Goal: Transaction & Acquisition: Purchase product/service

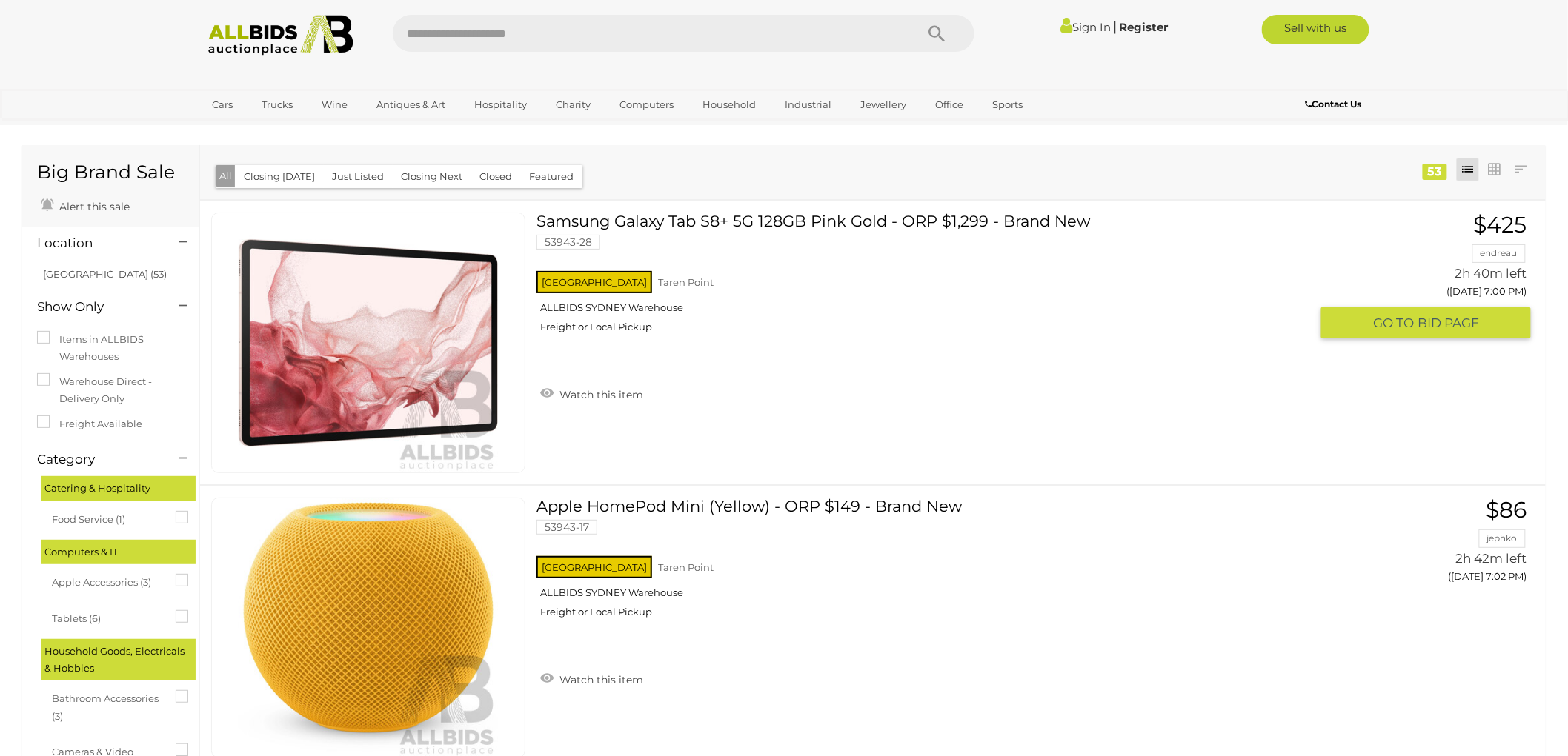
scroll to position [549, 0]
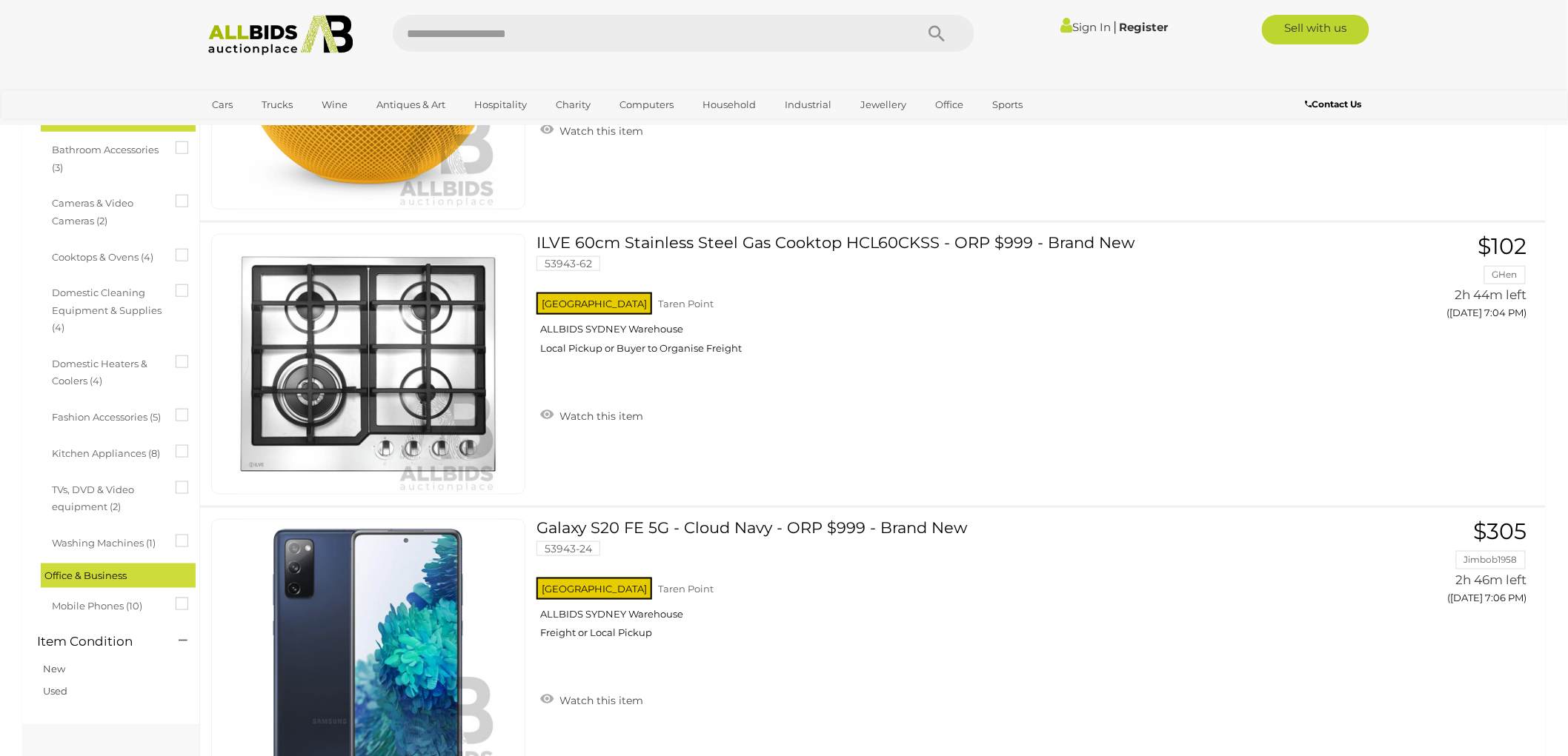
click at [56, 40] on div "Sign In |" at bounding box center [784, 29] width 1568 height 59
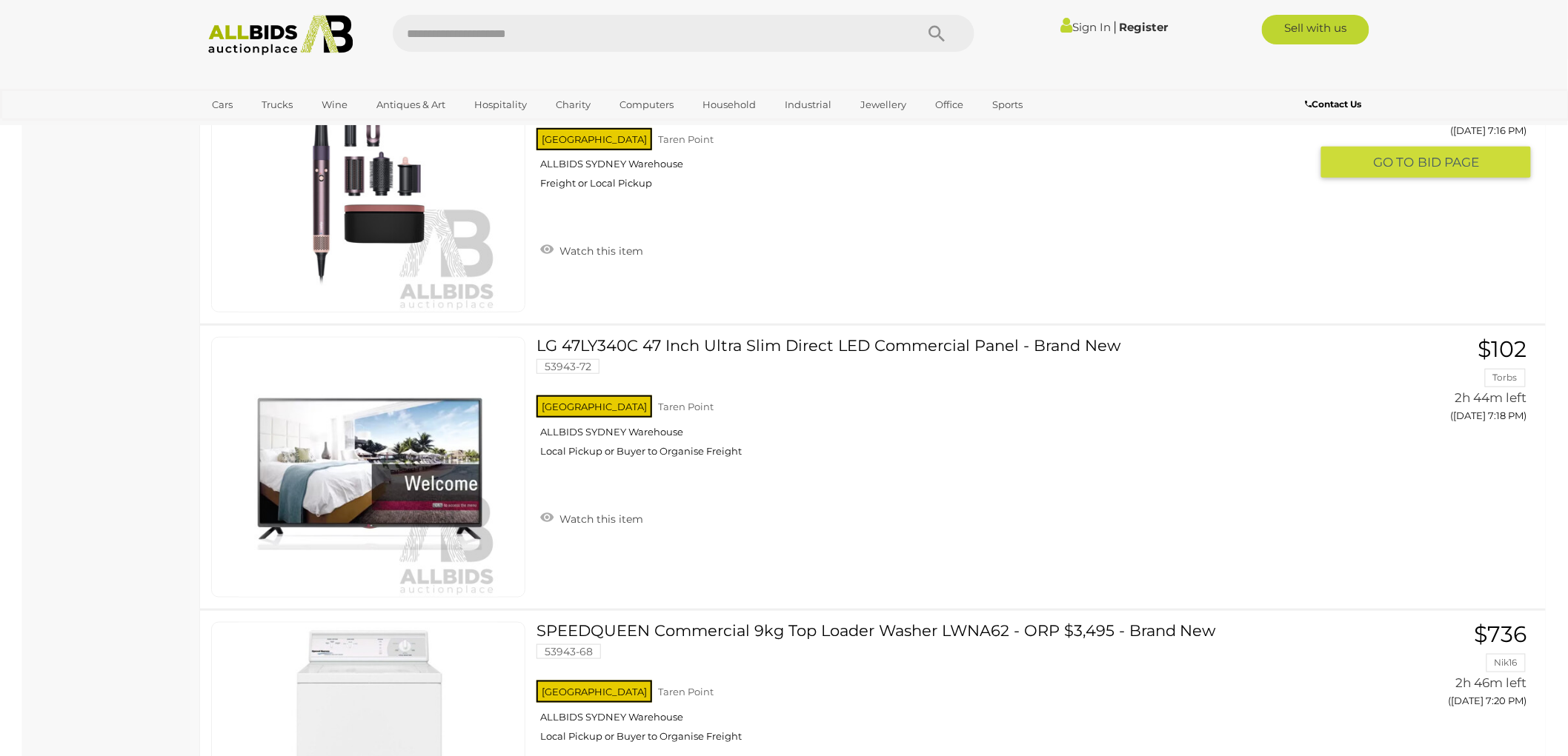
scroll to position [2744, 0]
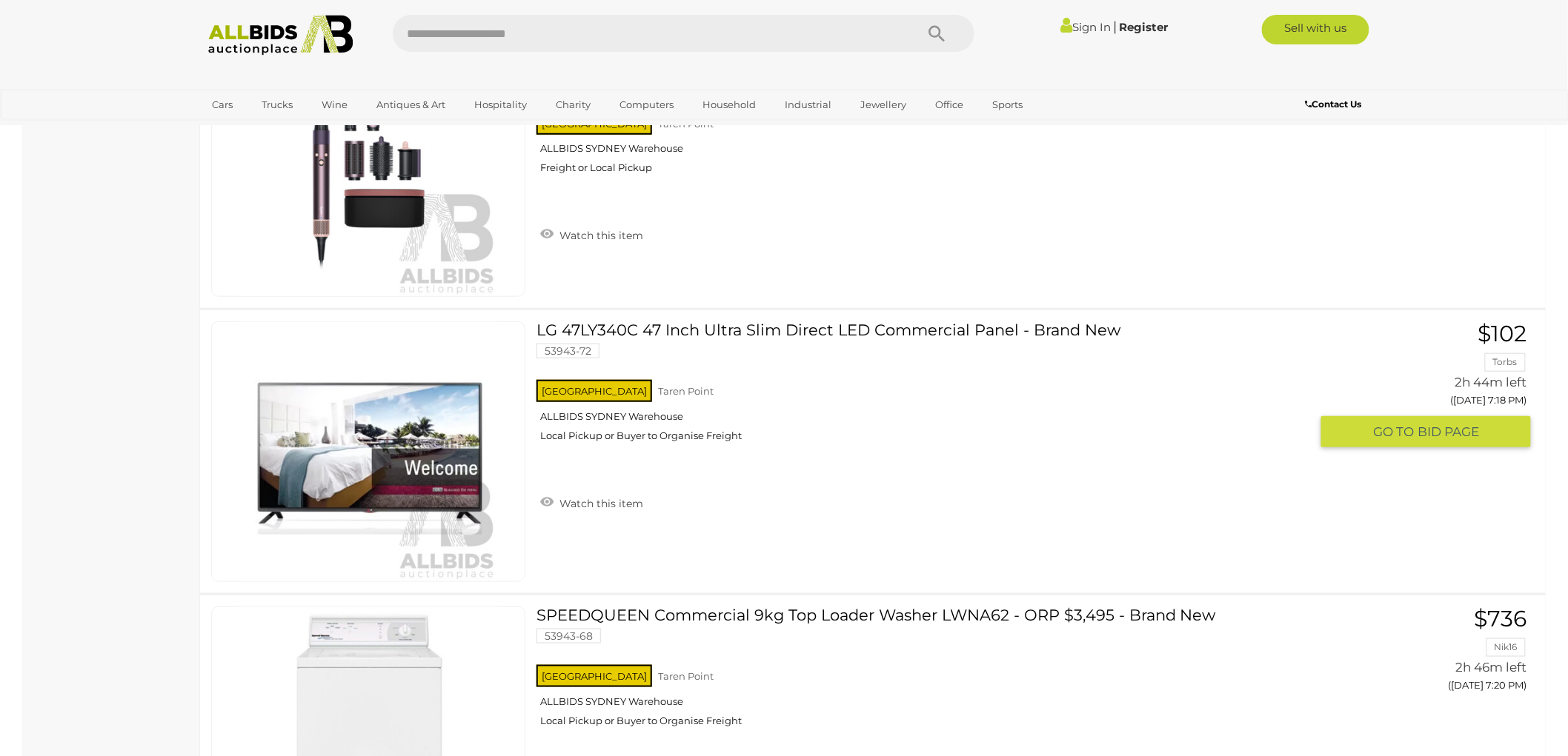
click at [877, 321] on link "LG 47LY340C 47 Inch Ultra Slim Direct LED Commercial Panel - Brand New 53943-72…" at bounding box center [929, 387] width 763 height 132
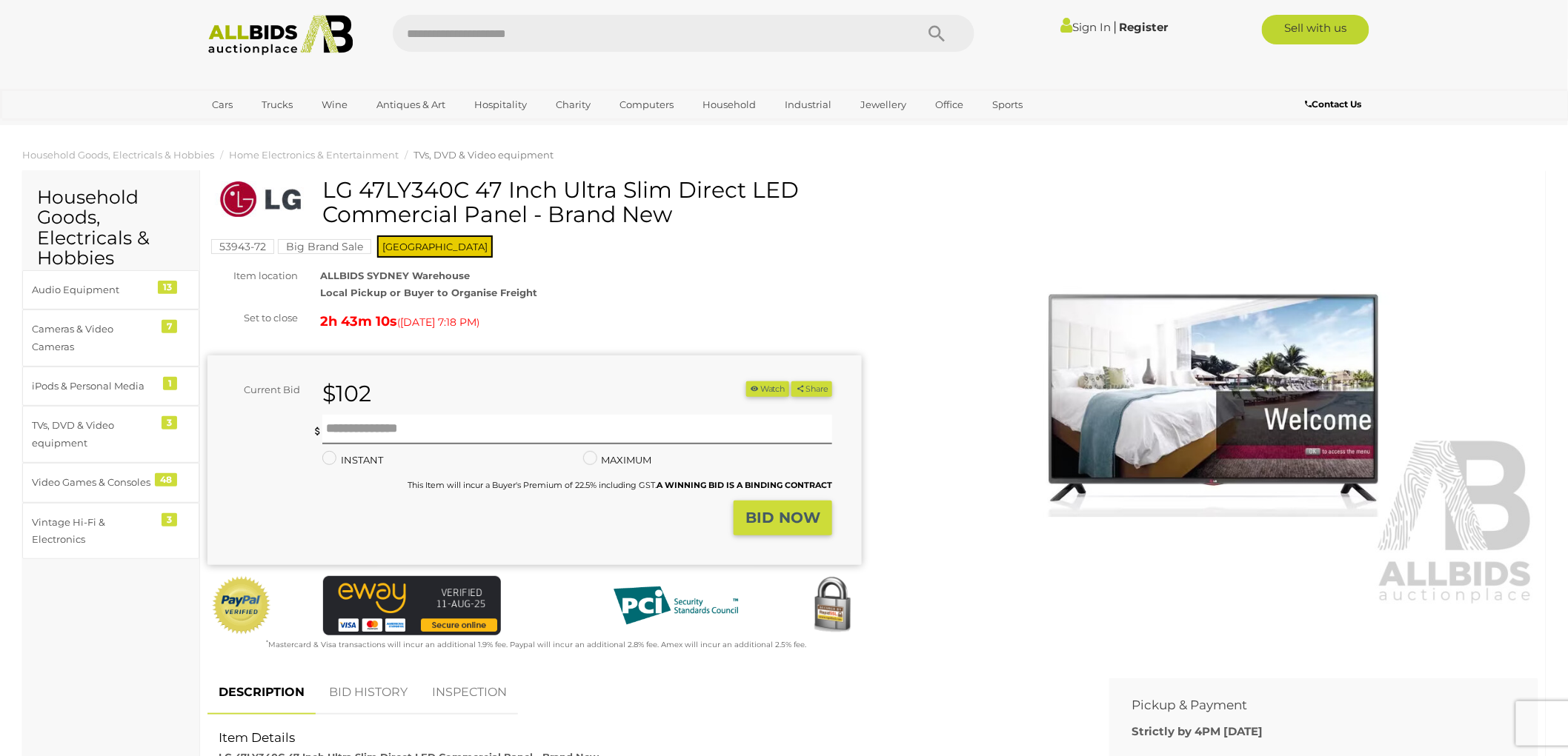
drag, startPoint x: 326, startPoint y: 189, endPoint x: 531, endPoint y: 216, distance: 206.8
click at [531, 216] on h1 "LG 47LY340C 47 Inch Ultra Slim Direct LED Commercial Panel - Brand New" at bounding box center [537, 203] width 643 height 49
copy h1 "LG 47LY340C 47 Inch Ultra Slim Direct LED Commercial Panel"
click at [368, 430] on input "text" at bounding box center [577, 430] width 510 height 29
type input "***"
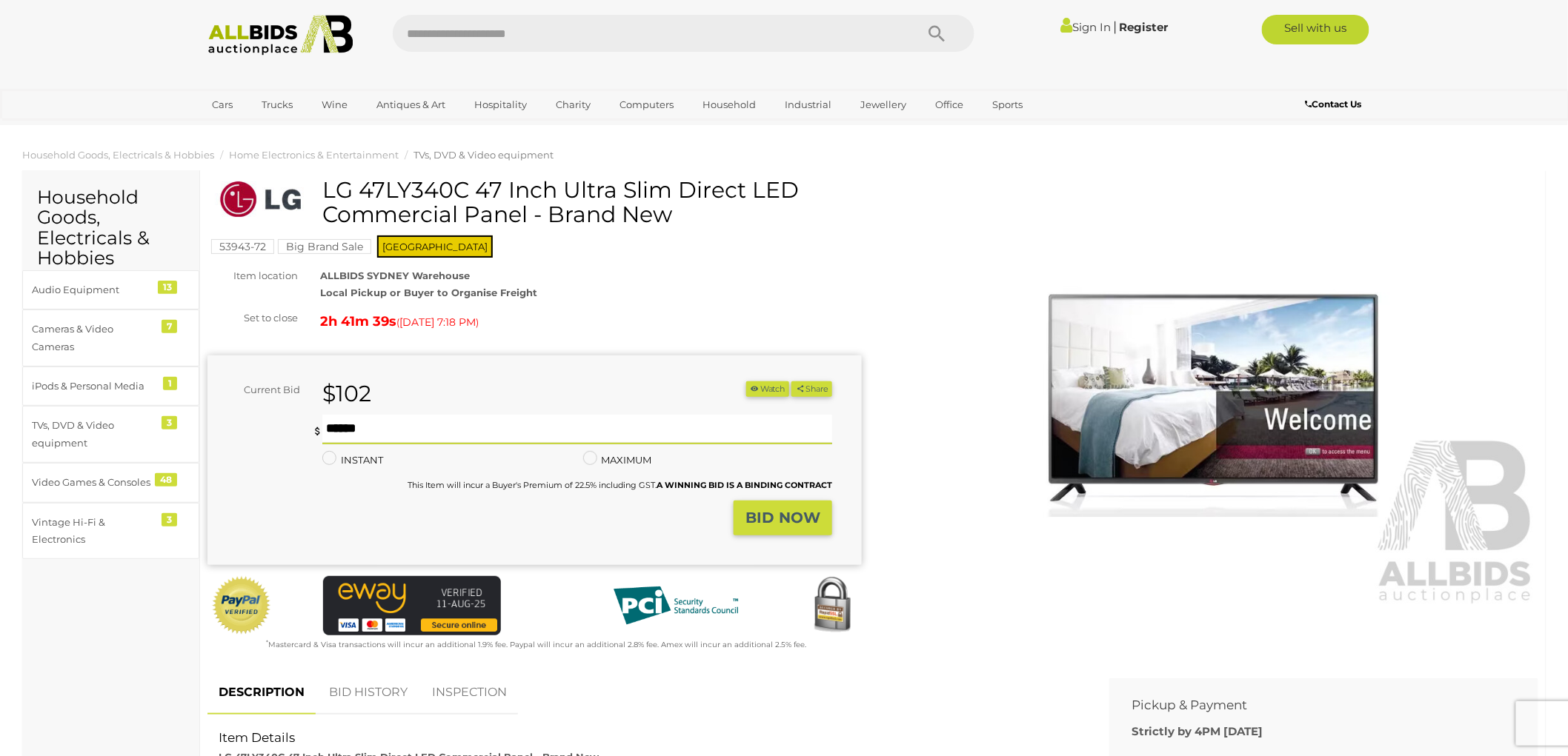
click at [802, 515] on strong "BID NOW" at bounding box center [783, 518] width 75 height 18
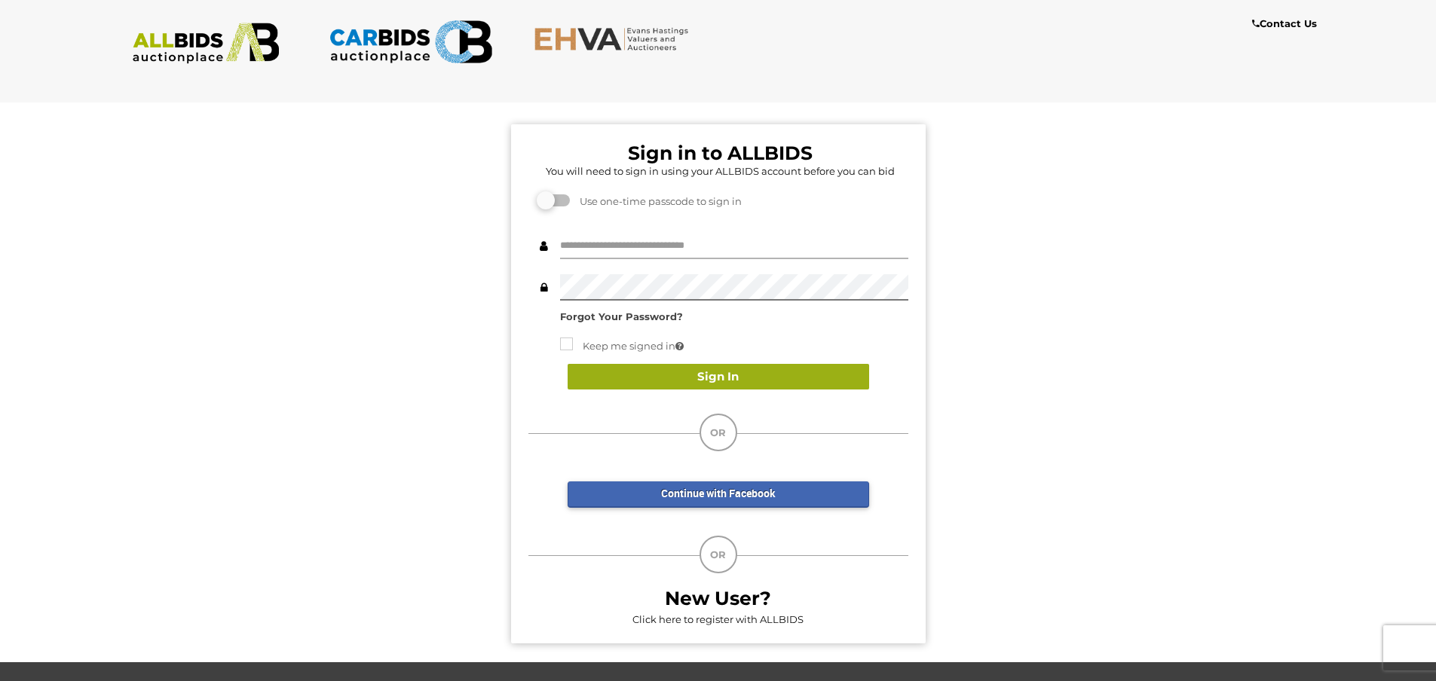
type input "**********"
click at [699, 365] on button "Sign In" at bounding box center [718, 377] width 301 height 26
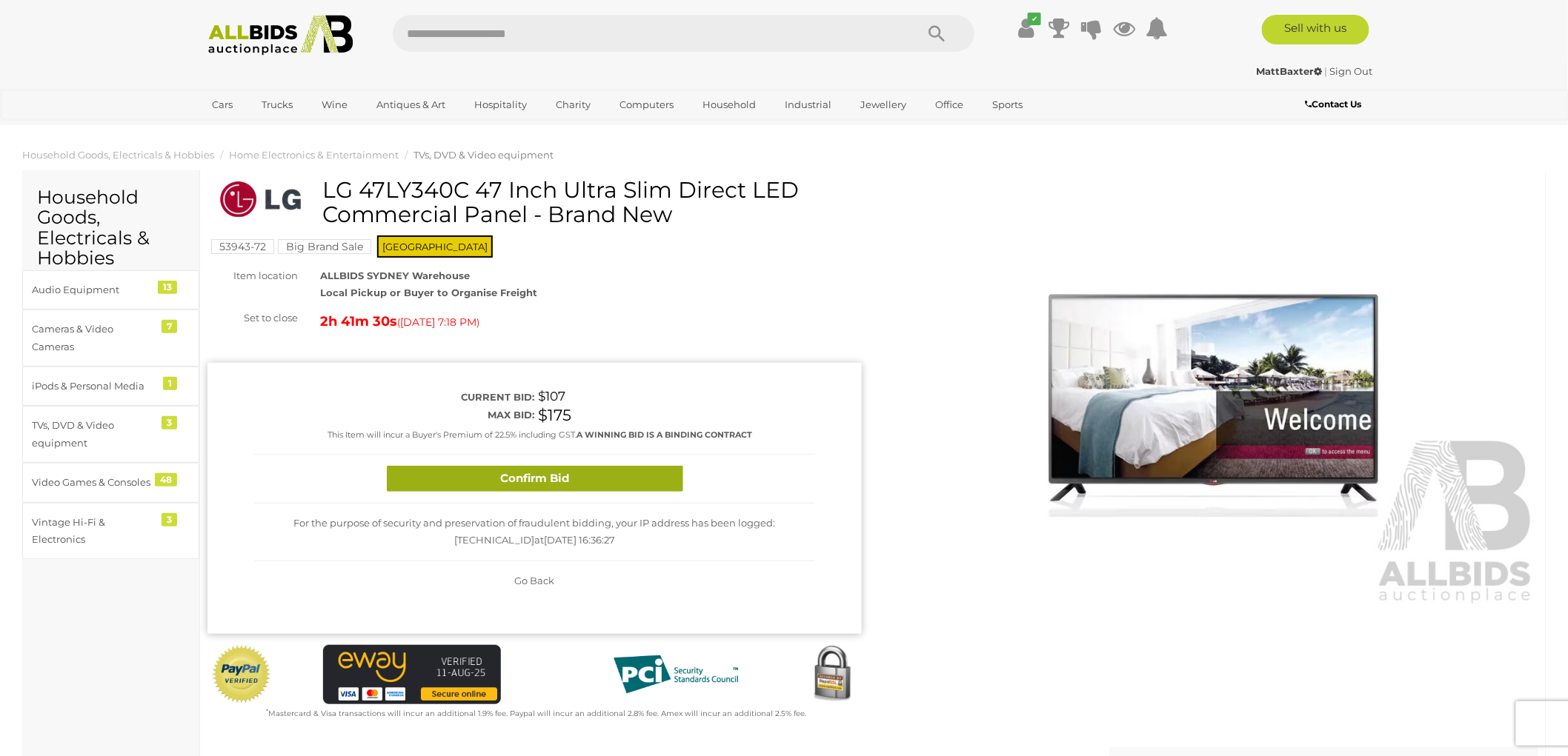
click at [530, 471] on button "Confirm Bid" at bounding box center [534, 479] width 296 height 26
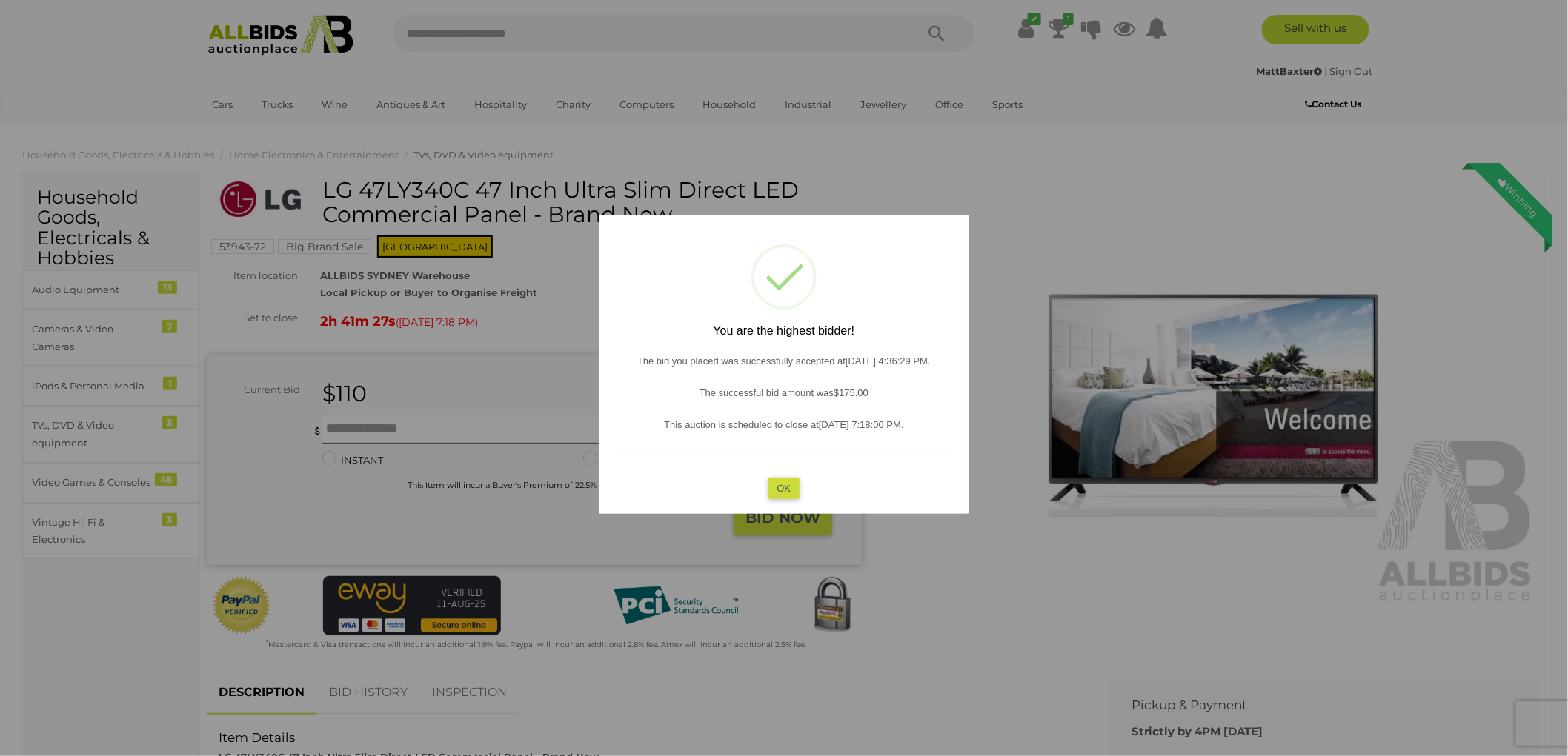
click at [781, 486] on button "OK" at bounding box center [784, 488] width 31 height 22
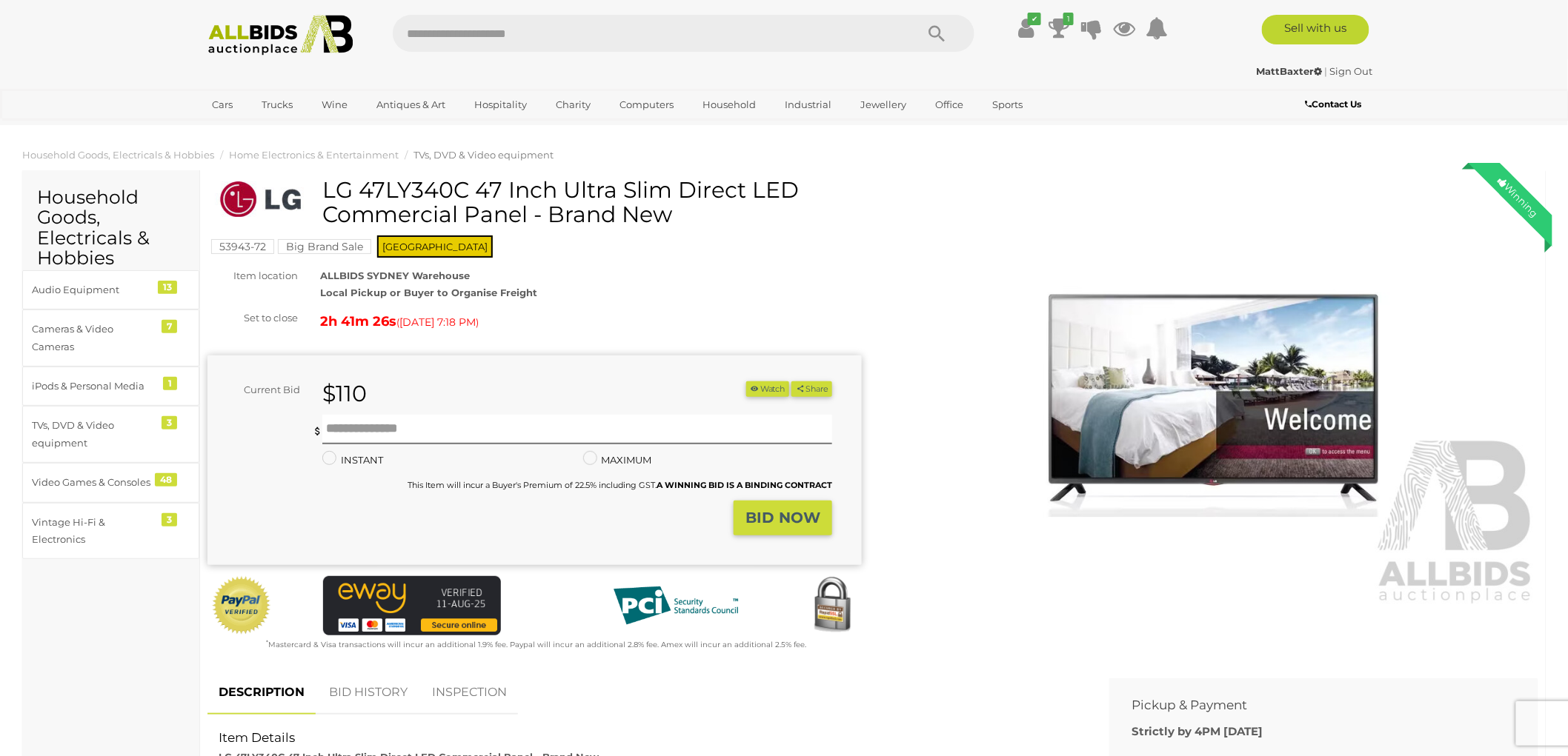
click at [539, 252] on div "53943-72 Big Brand Sale NSW" at bounding box center [534, 219] width 654 height 83
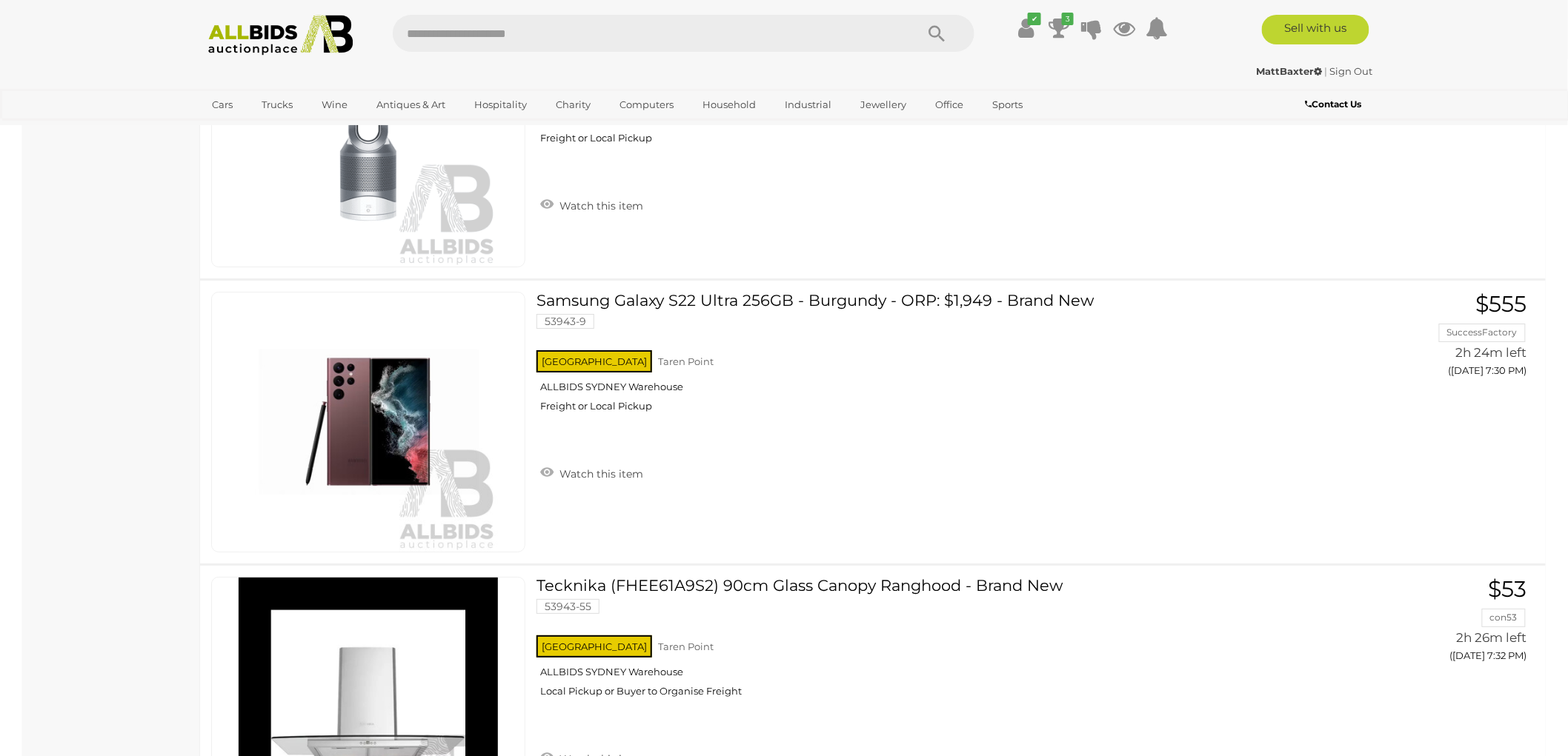
scroll to position [4619, 0]
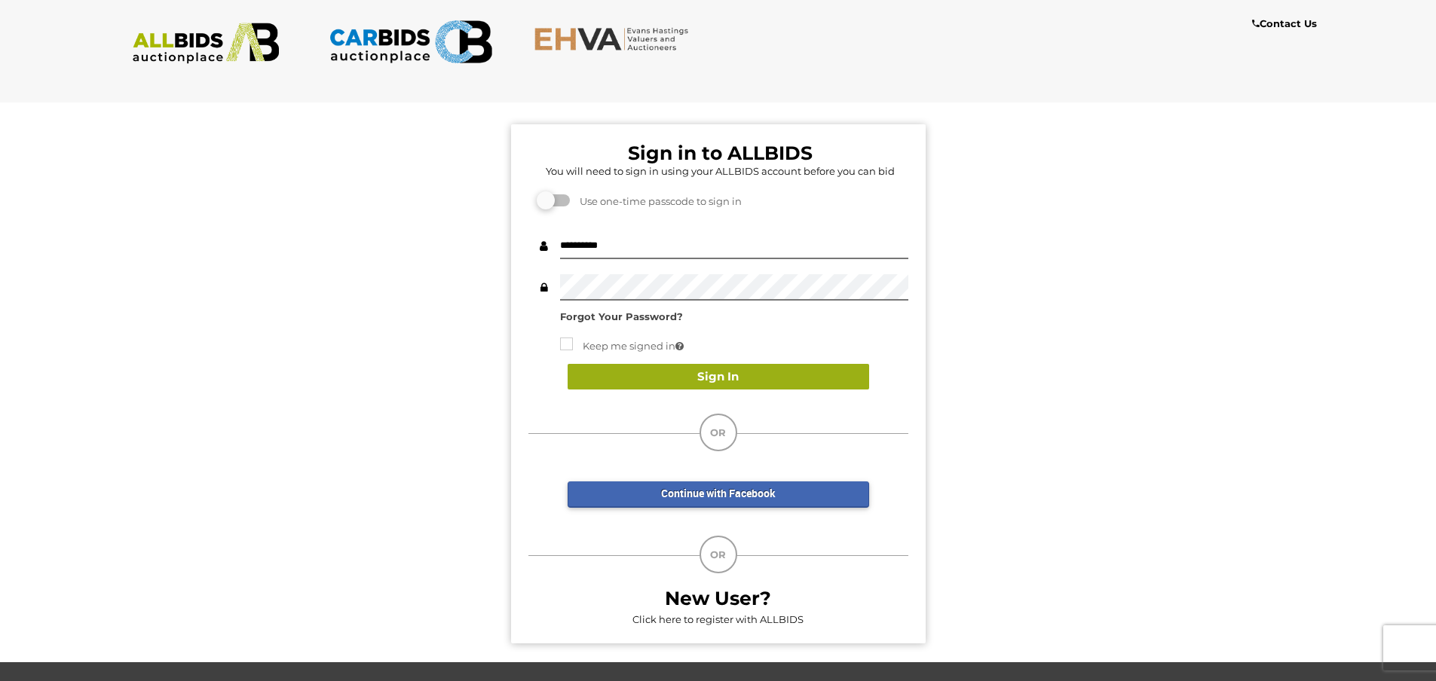
click at [771, 384] on button "Sign In" at bounding box center [718, 377] width 301 height 26
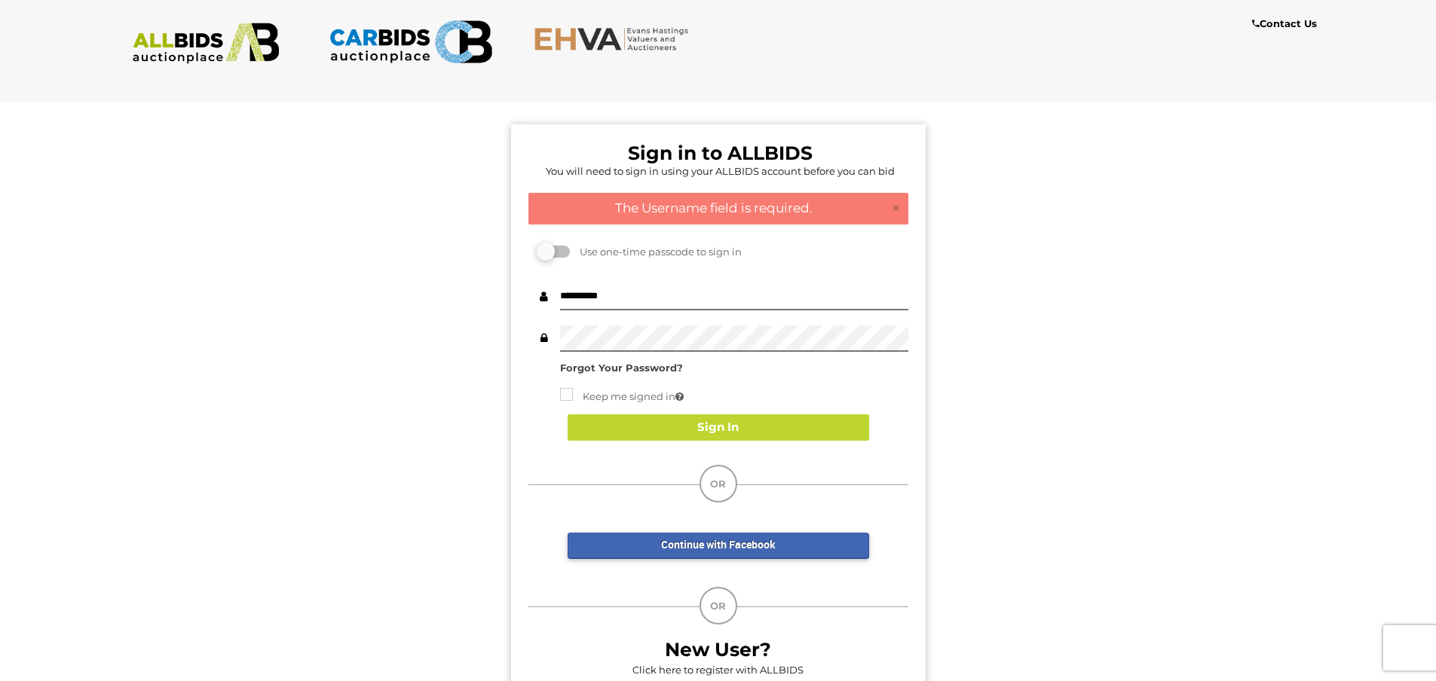
click at [428, 309] on div "Sign in to ALLBIDS You will need to sign in using your ALLBIDS account before y…" at bounding box center [718, 401] width 1458 height 623
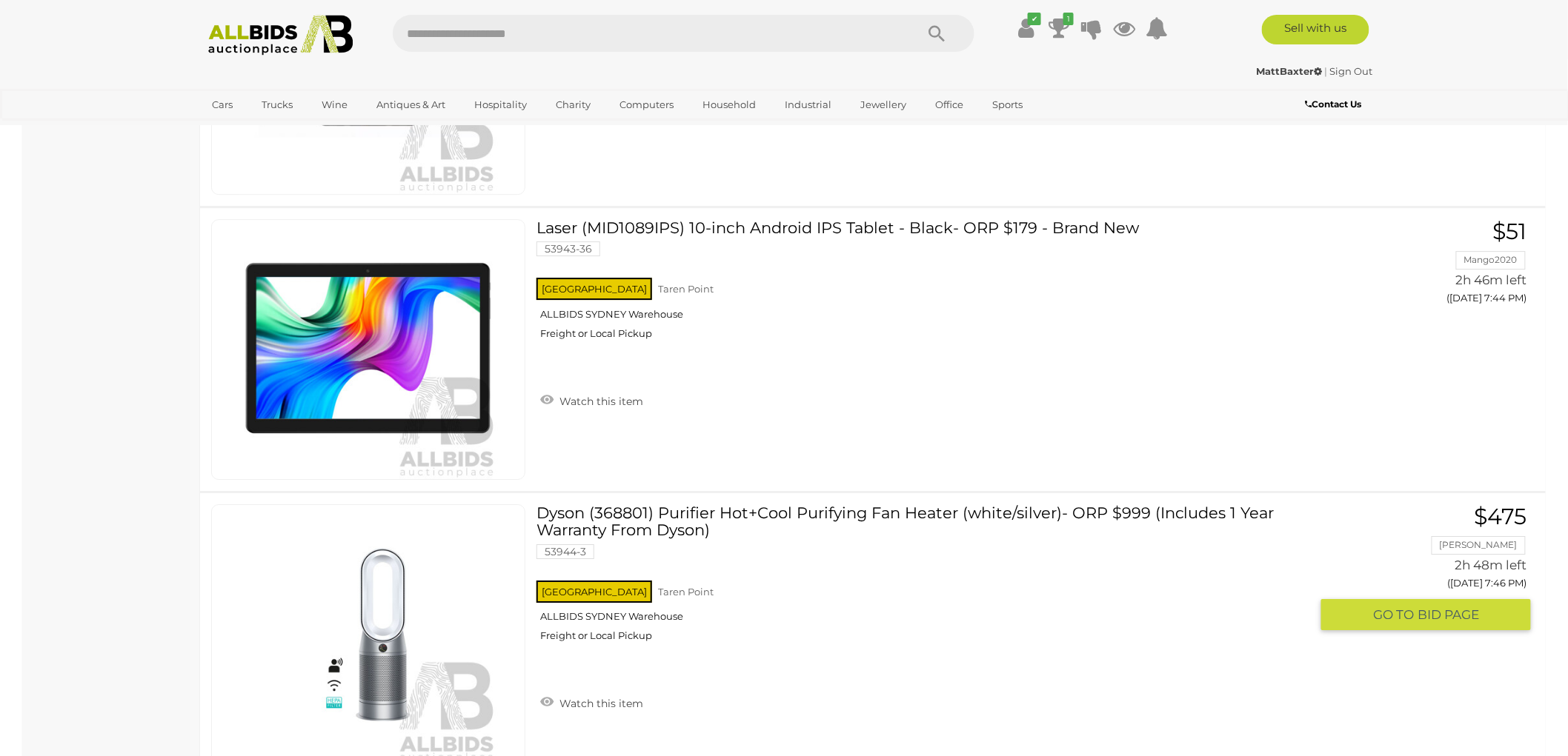
scroll to position [6539, 0]
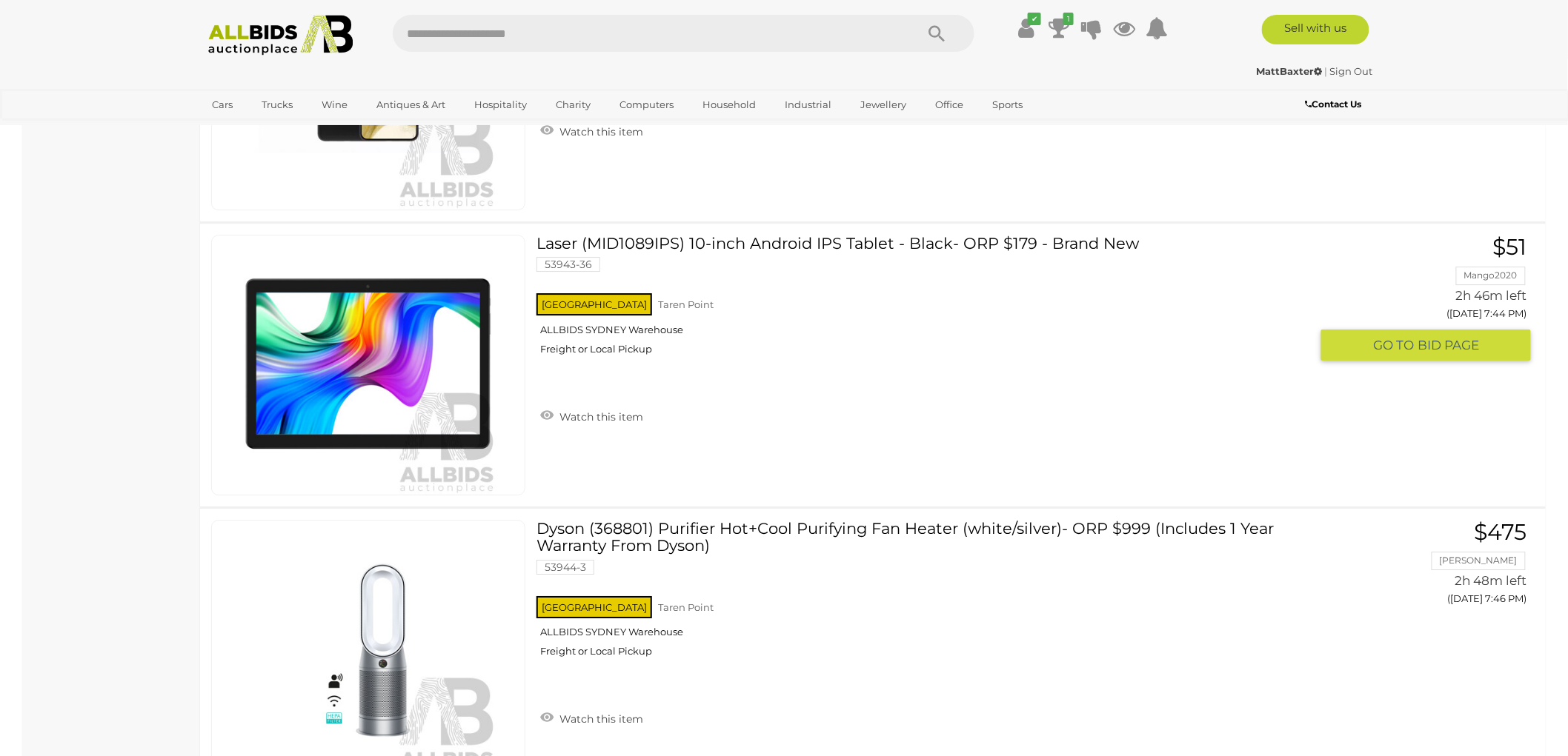
click at [801, 235] on link "Laser (MID1089IPS) 10-inch Android IPS Tablet - Black- ORP $179 - Brand New 539…" at bounding box center [929, 301] width 763 height 132
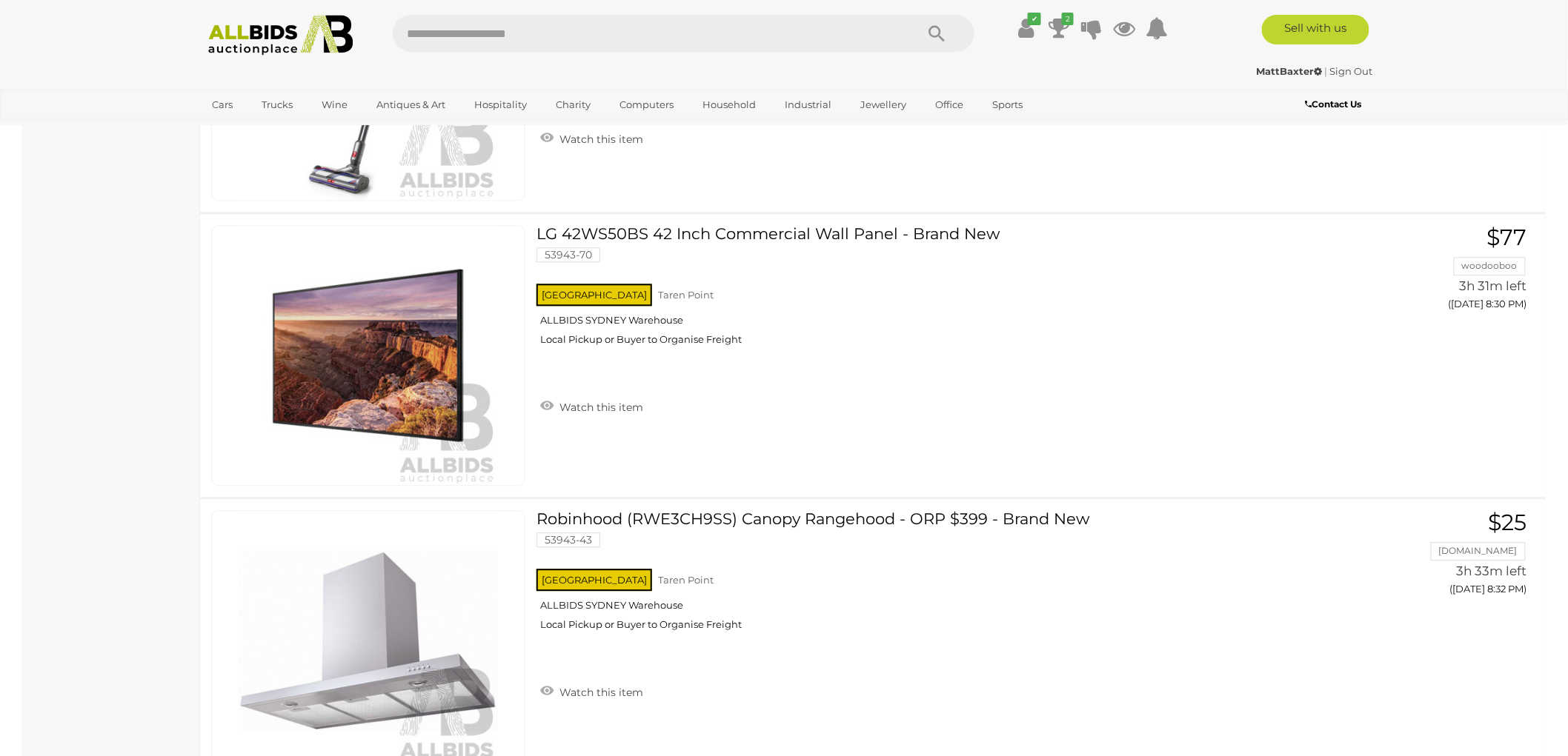
scroll to position [13124, 0]
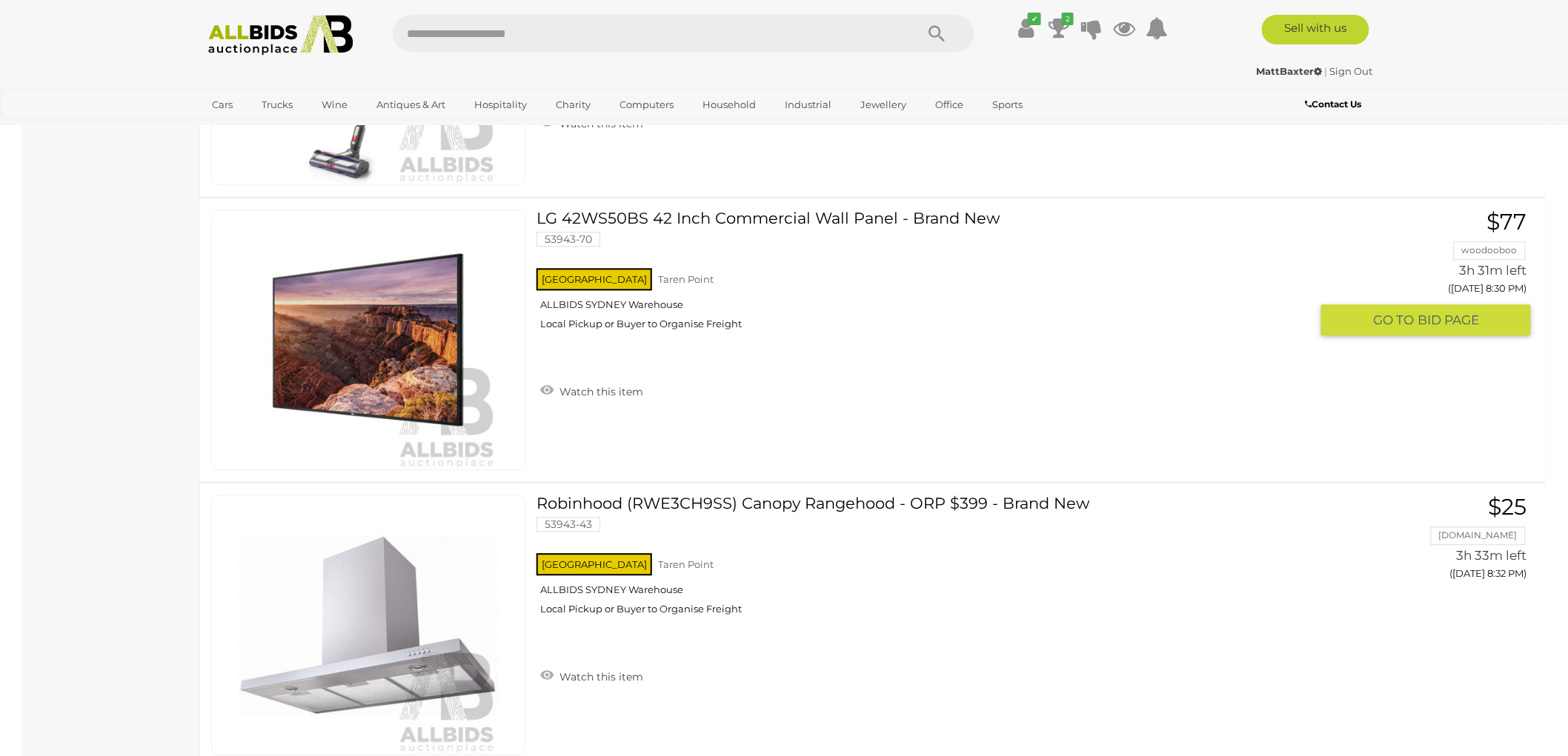
click at [780, 209] on link "LG 42WS50BS 42 Inch Commercial Wall Panel - Brand New 53943-70 NSW Taren Point" at bounding box center [929, 275] width 763 height 132
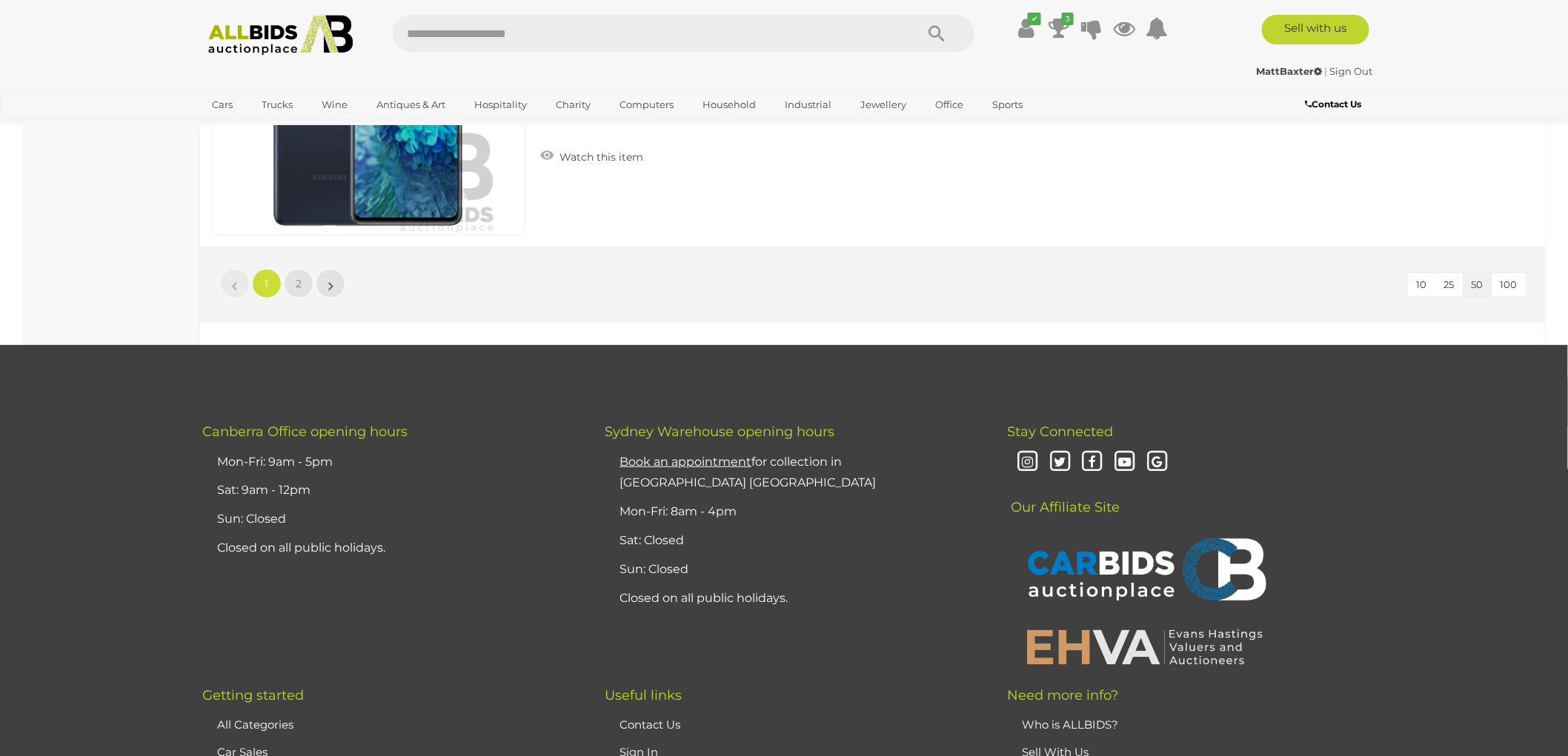
scroll to position [14222, 0]
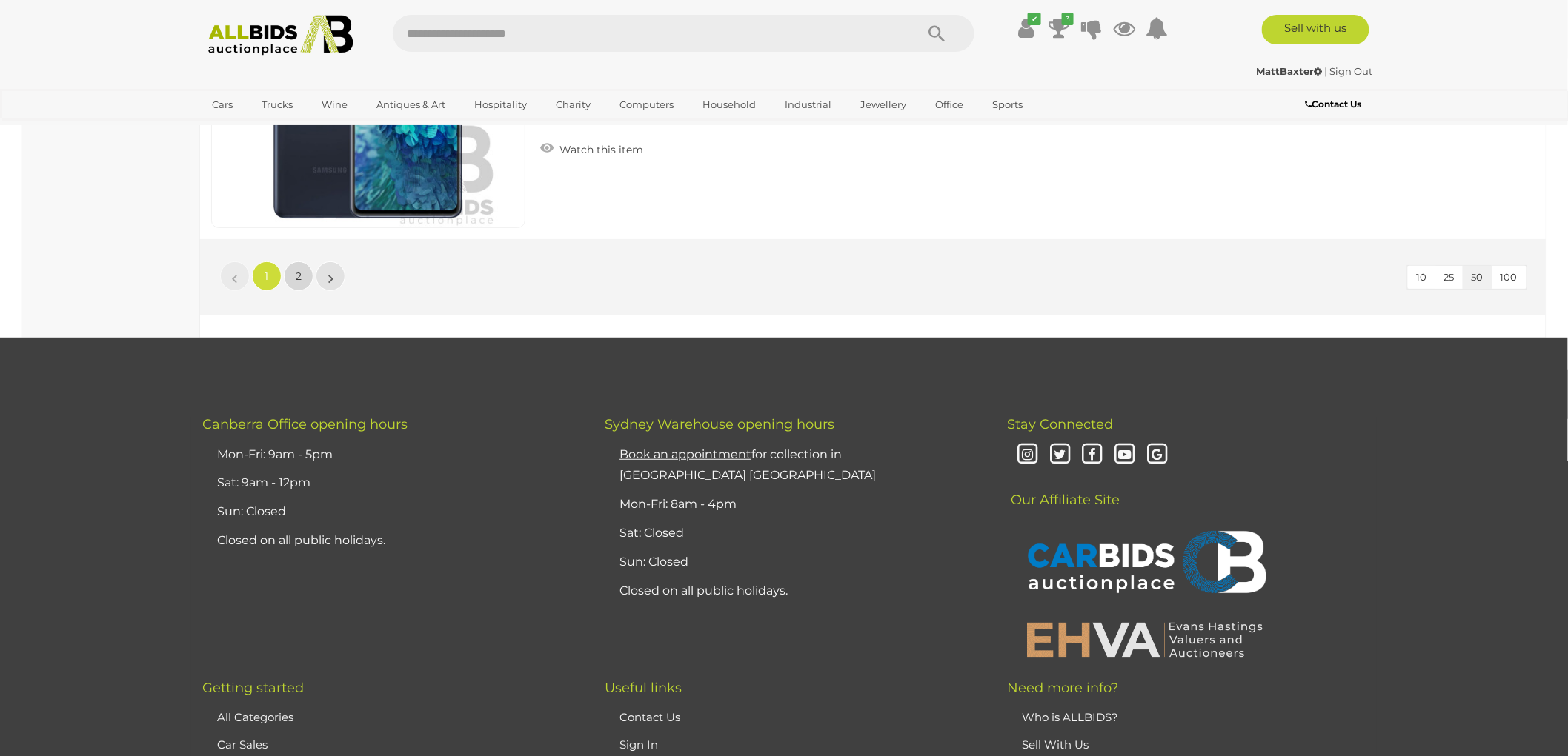
click at [301, 269] on span "2" at bounding box center [299, 276] width 6 height 14
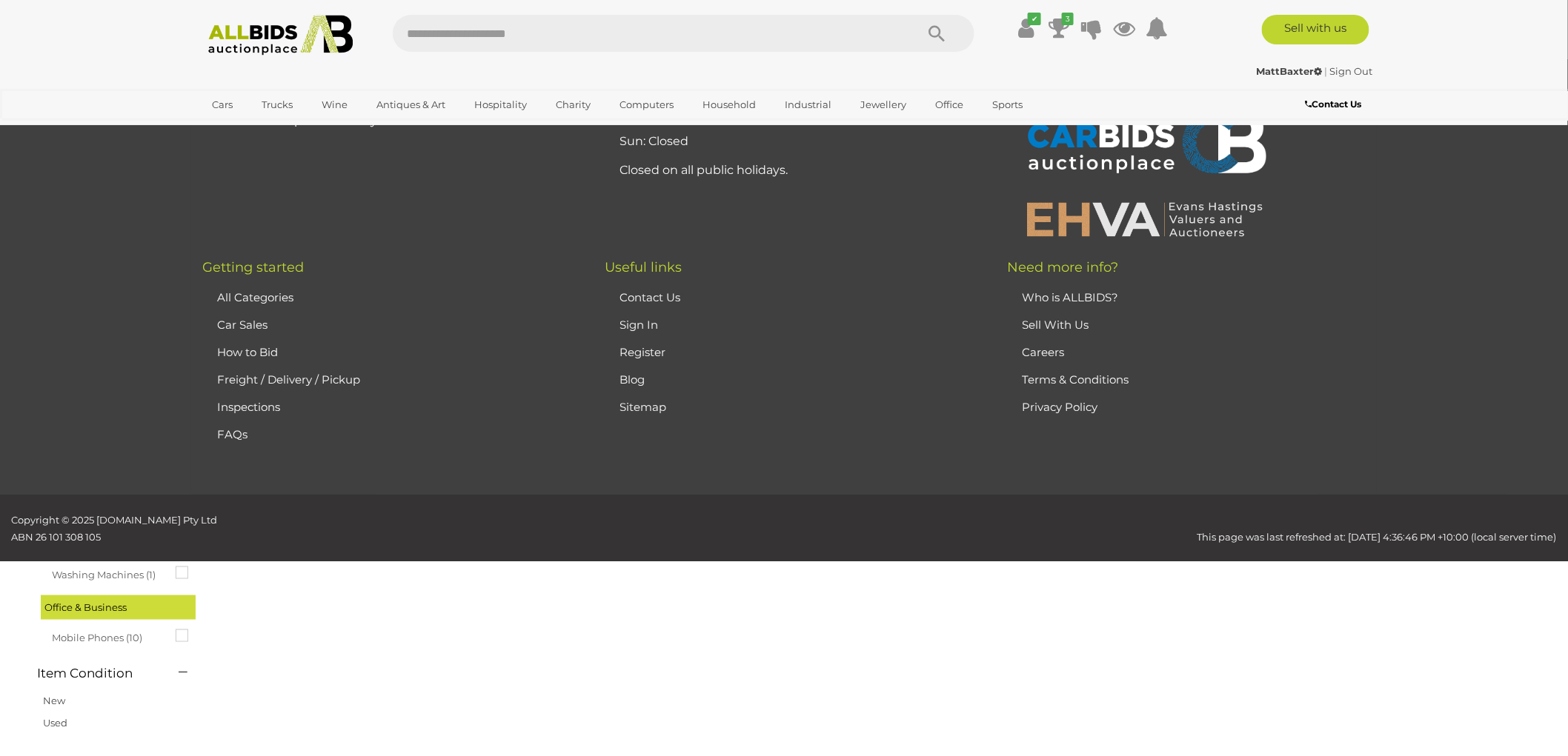
scroll to position [50, 0]
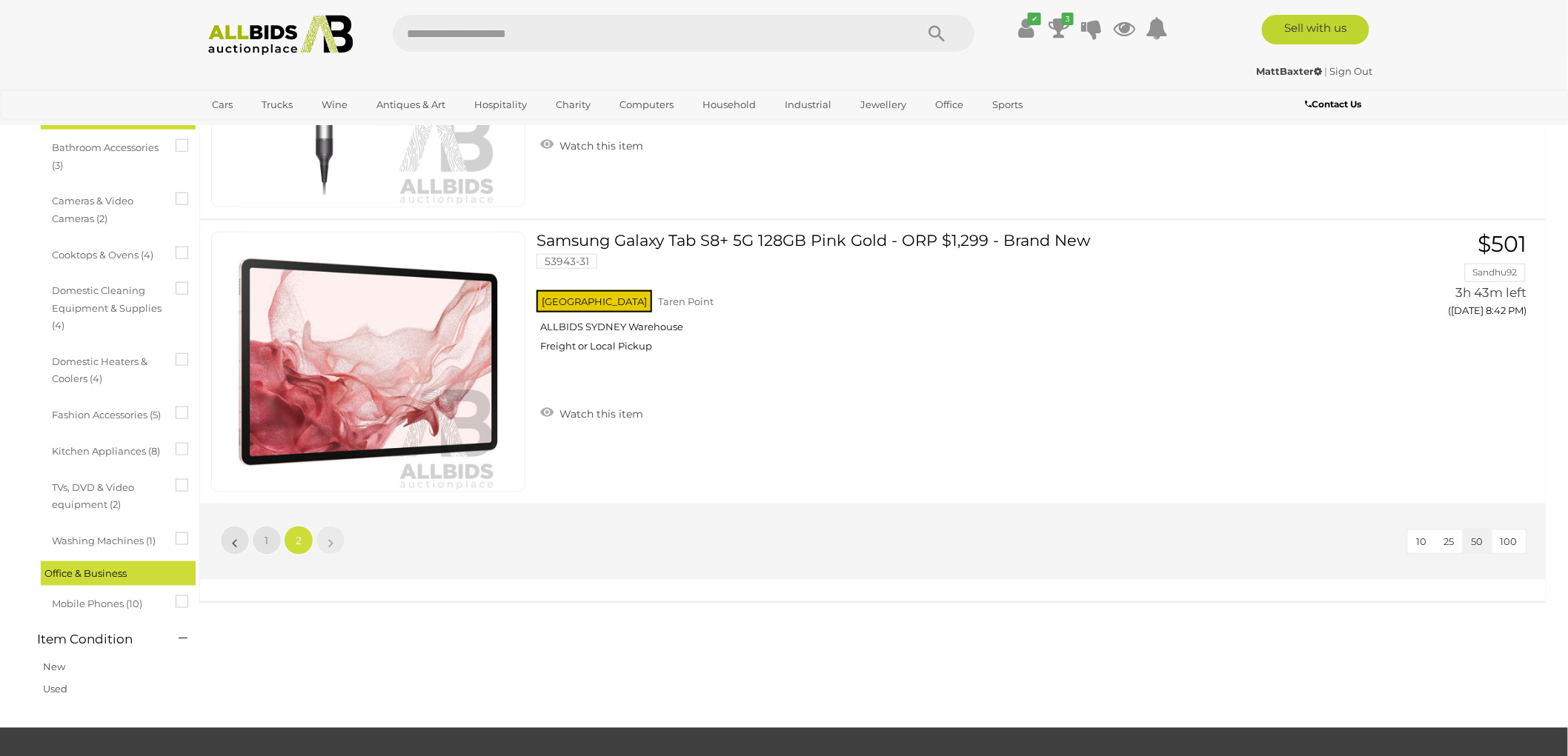
scroll to position [599, 0]
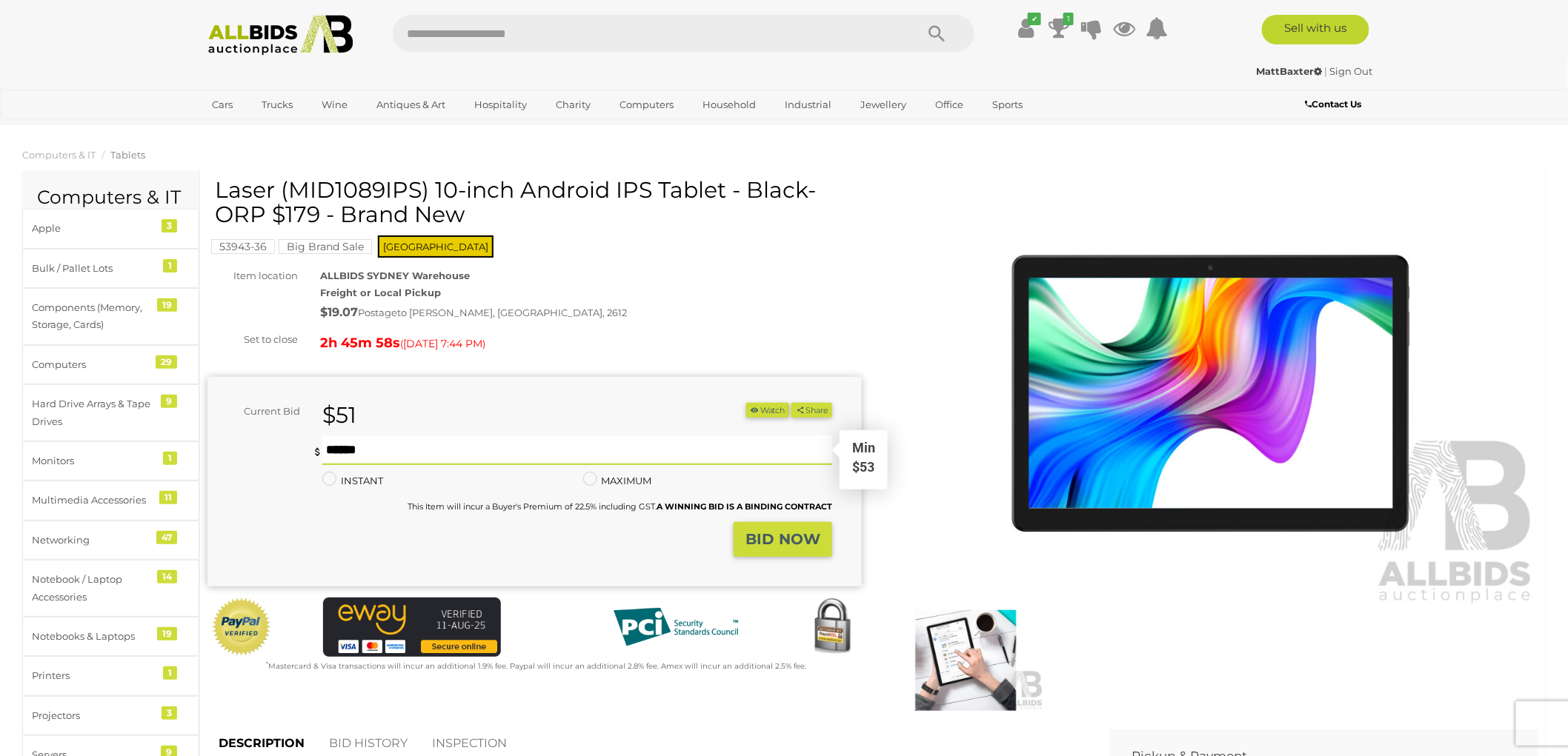
click at [402, 447] on input "text" at bounding box center [577, 450] width 510 height 29
type input "**"
click at [789, 534] on strong "BID NOW" at bounding box center [783, 540] width 75 height 18
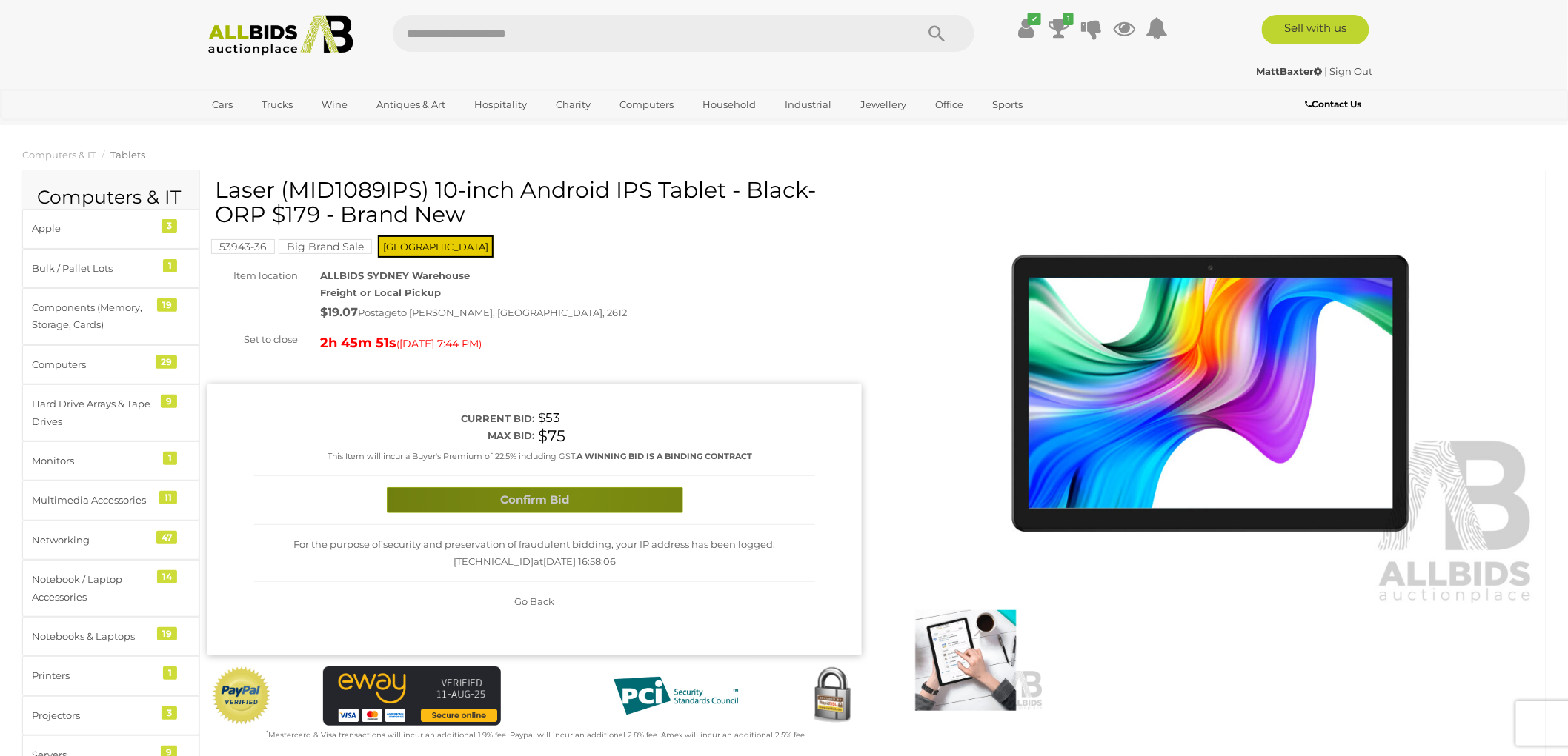
click at [576, 494] on button "Confirm Bid" at bounding box center [534, 500] width 296 height 26
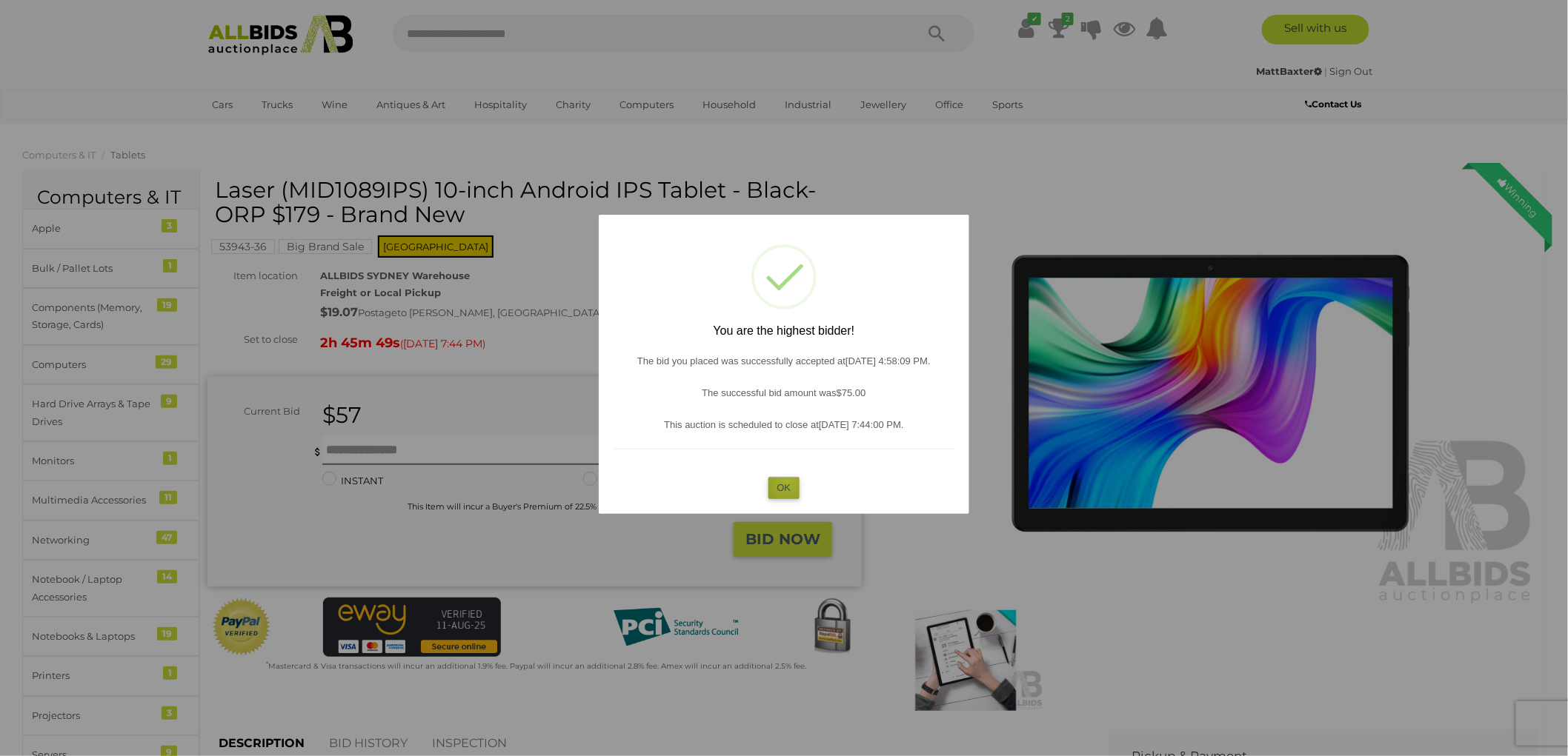
click at [787, 482] on button "OK" at bounding box center [784, 488] width 31 height 22
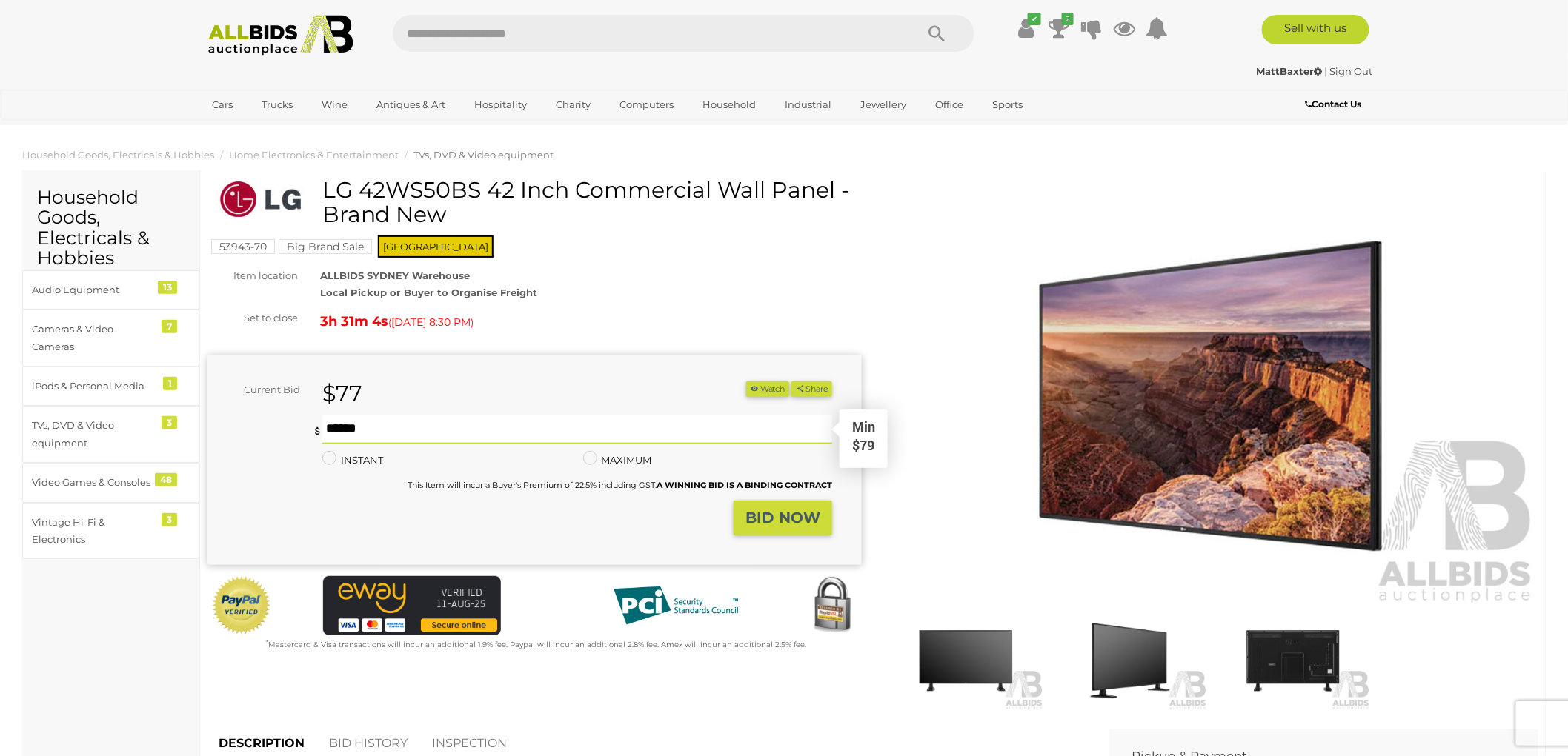
click at [356, 428] on input "text" at bounding box center [577, 430] width 510 height 29
type input "***"
click at [797, 512] on strong "BID NOW" at bounding box center [783, 518] width 75 height 18
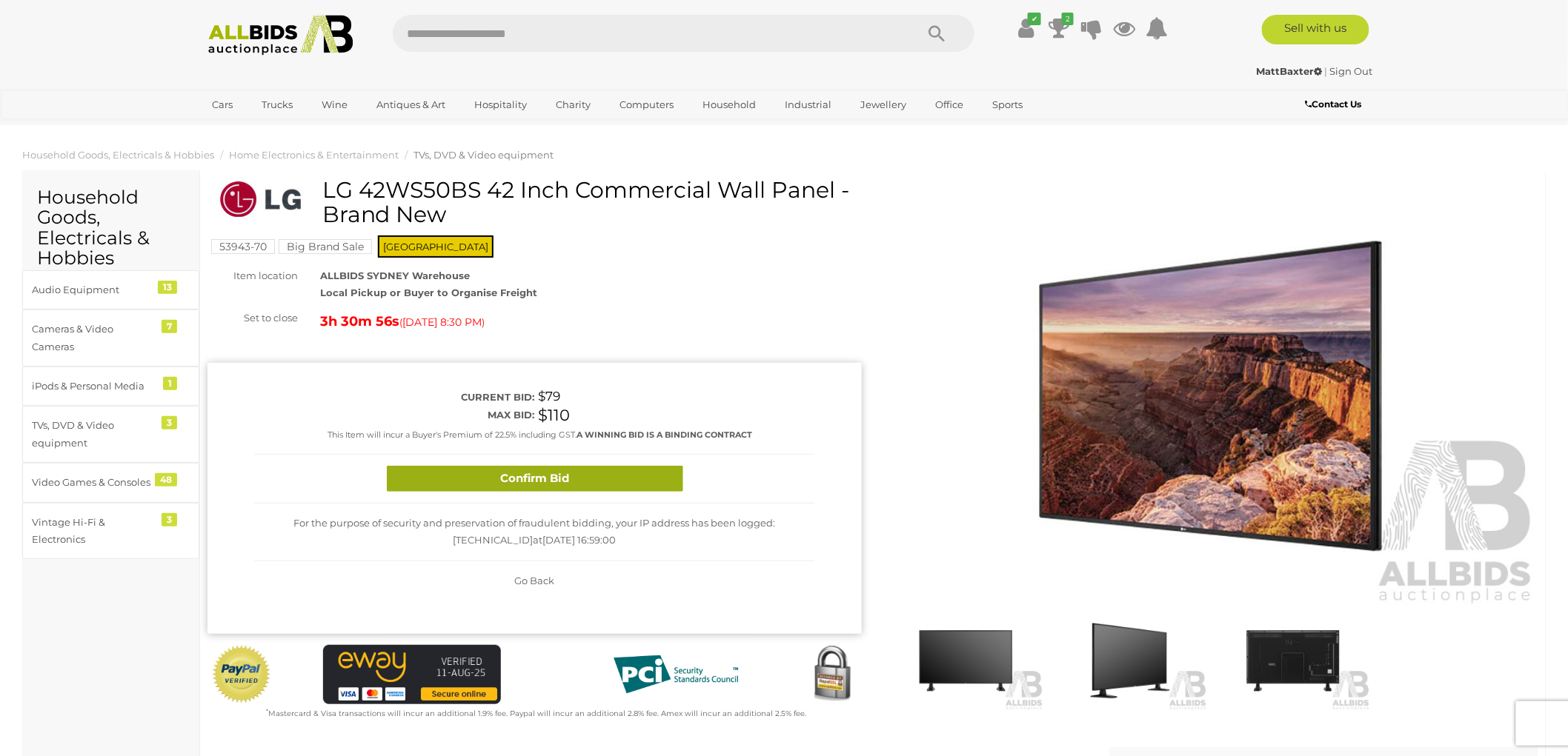
click at [519, 471] on button "Confirm Bid" at bounding box center [534, 479] width 296 height 26
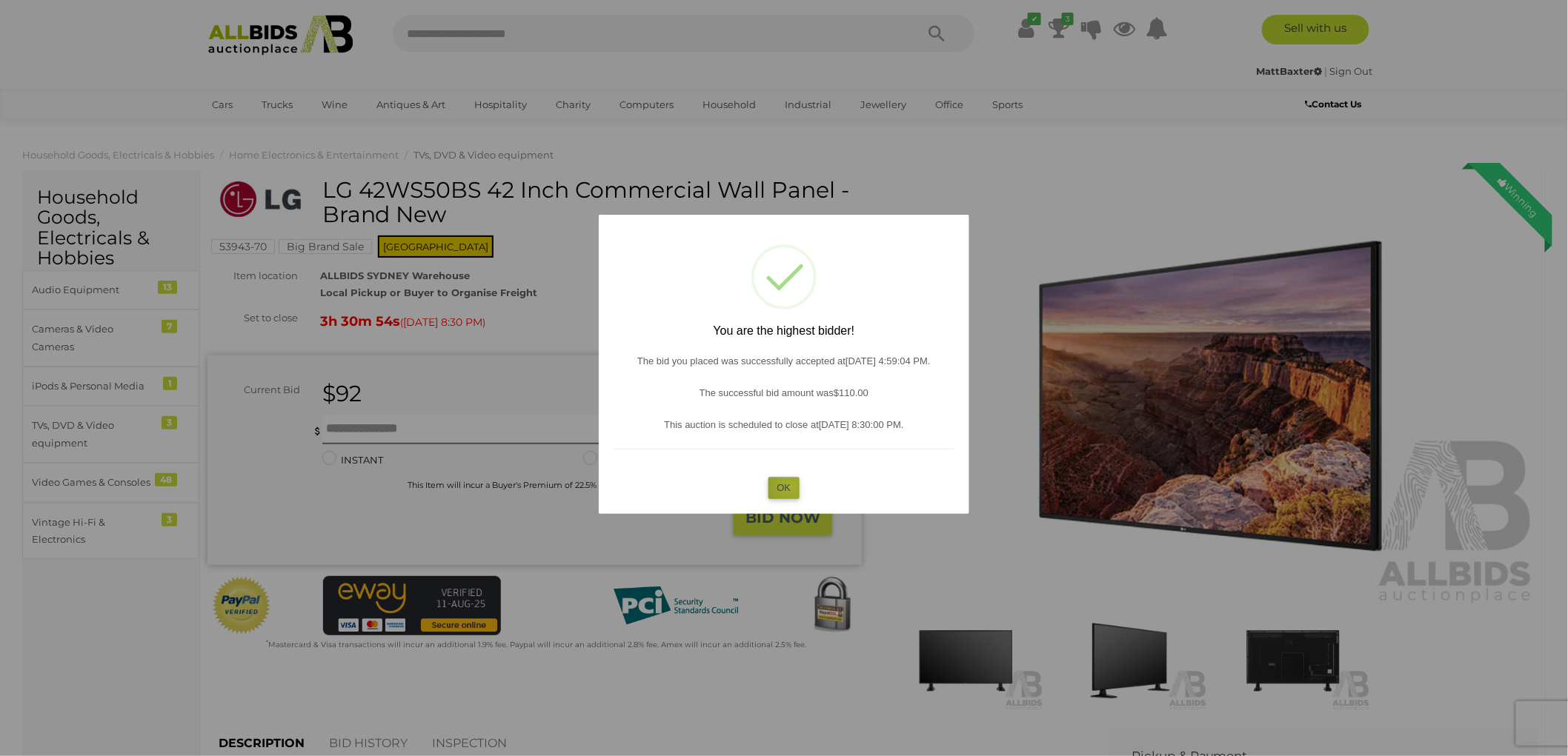
click at [790, 486] on button "OK" at bounding box center [784, 488] width 31 height 22
